Goal: Use online tool/utility

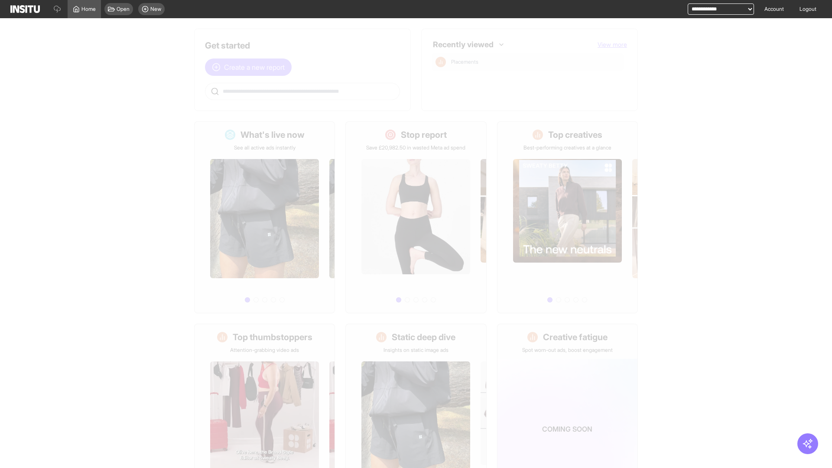
click at [251, 67] on span "Create a new report" at bounding box center [254, 67] width 61 height 10
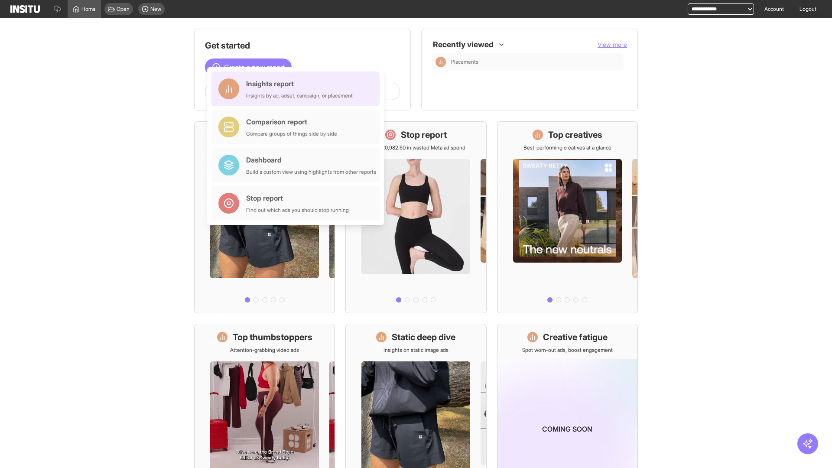
click at [298, 89] on div "Insights report Insights by ad, adset, campaign, or placement" at bounding box center [299, 88] width 107 height 21
